Goal: Transaction & Acquisition: Purchase product/service

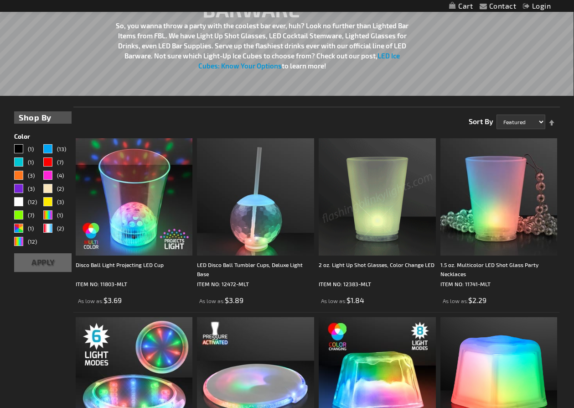
scroll to position [138, 0]
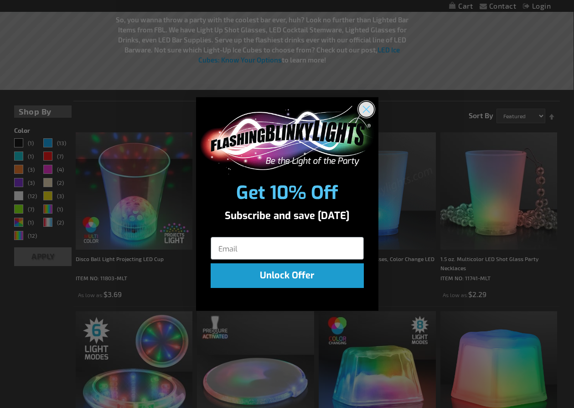
click at [366, 109] on icon "Close dialog" at bounding box center [366, 109] width 6 height 6
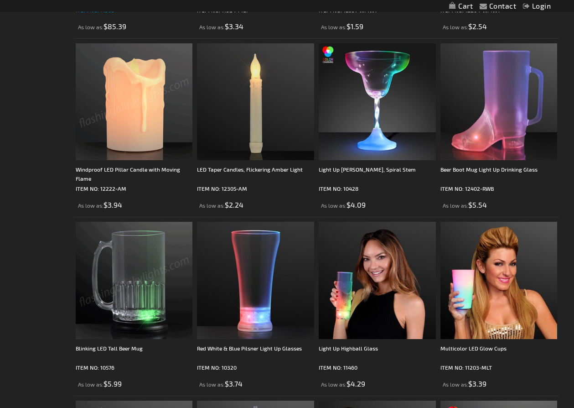
scroll to position [1657, 0]
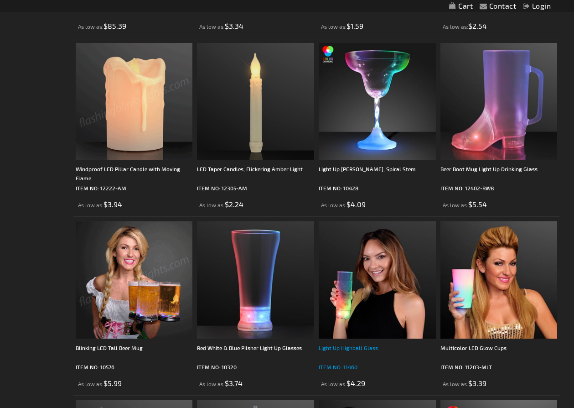
click at [334, 347] on div "Light Up Highball Glass" at bounding box center [377, 352] width 117 height 18
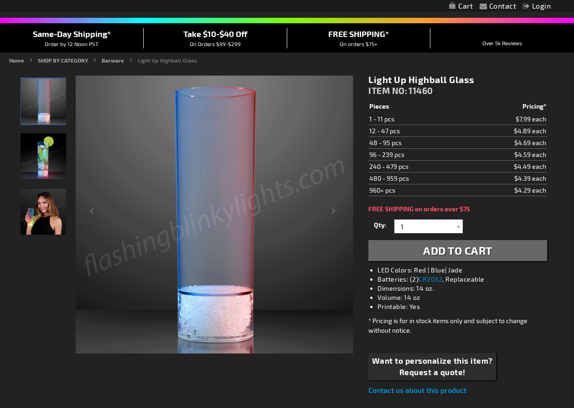
scroll to position [62, 0]
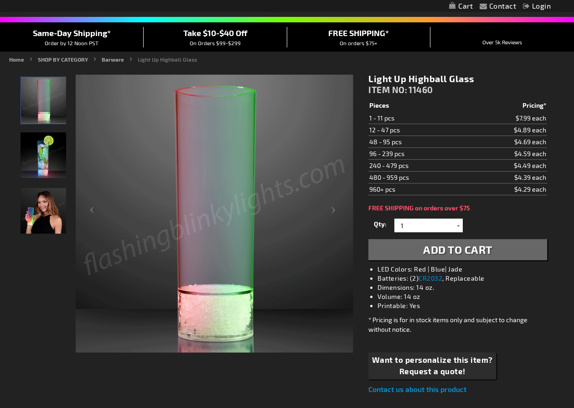
click at [47, 157] on img "LED Light Up Highball Glass" at bounding box center [44, 155] width 46 height 46
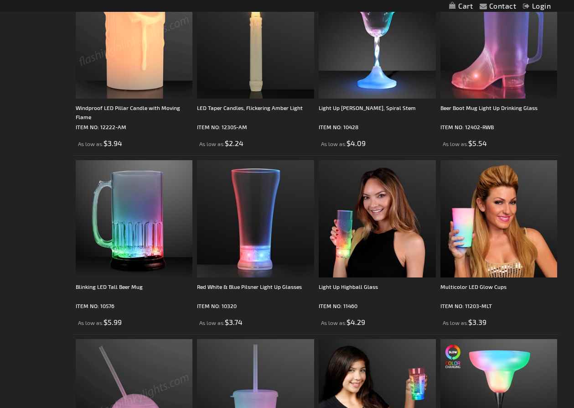
scroll to position [1634, 0]
